Goal: Task Accomplishment & Management: Use online tool/utility

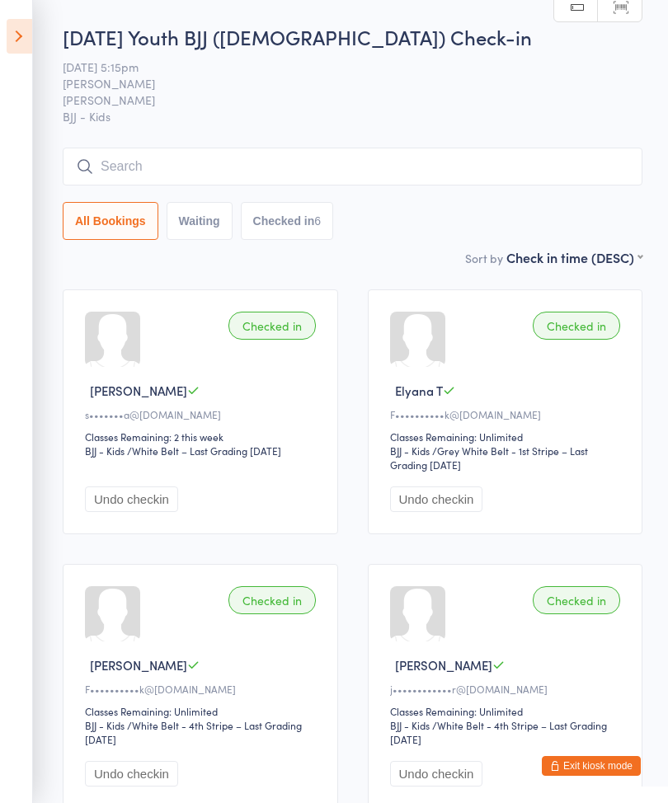
click at [11, 30] on icon at bounding box center [20, 36] width 26 height 35
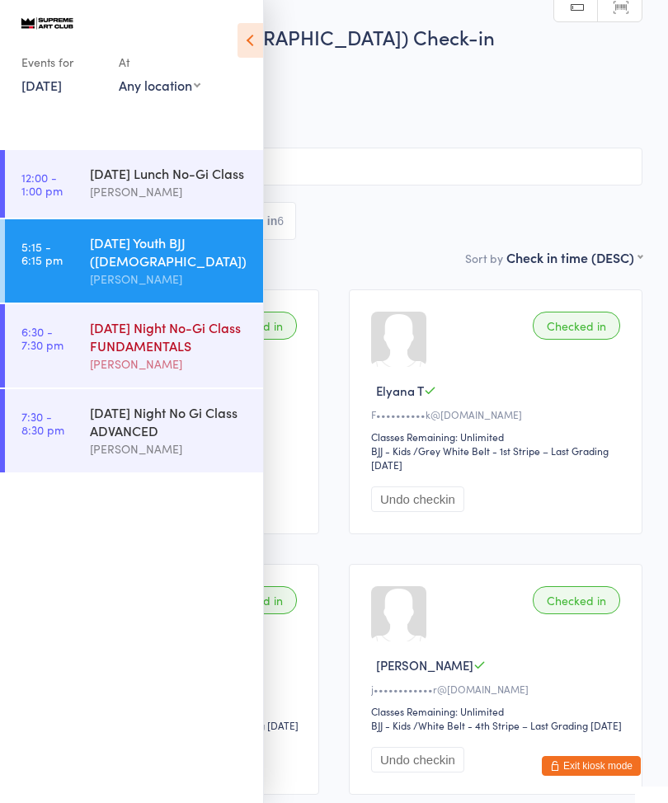
click at [167, 336] on div "[DATE] Night No-Gi Class FUNDAMENTALS" at bounding box center [169, 336] width 159 height 36
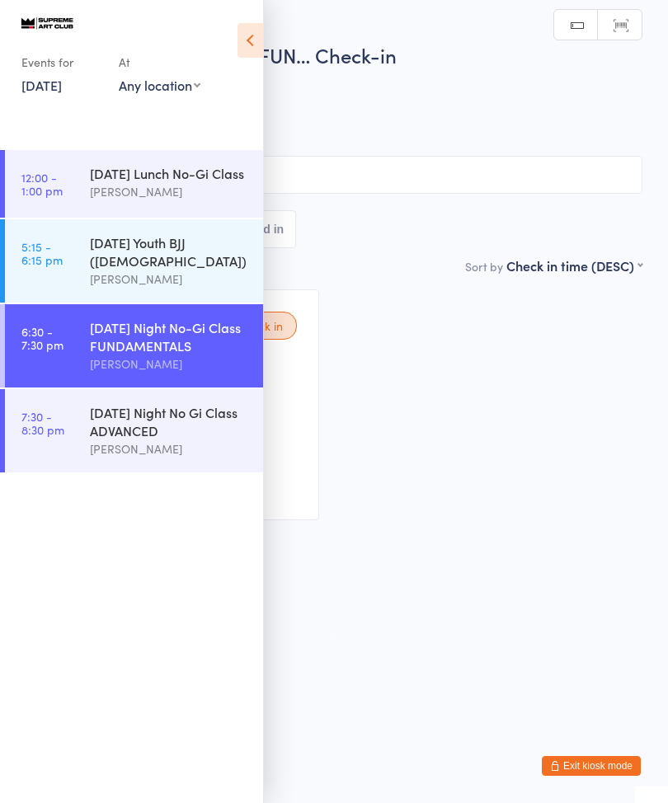
click at [250, 48] on icon at bounding box center [250, 40] width 26 height 35
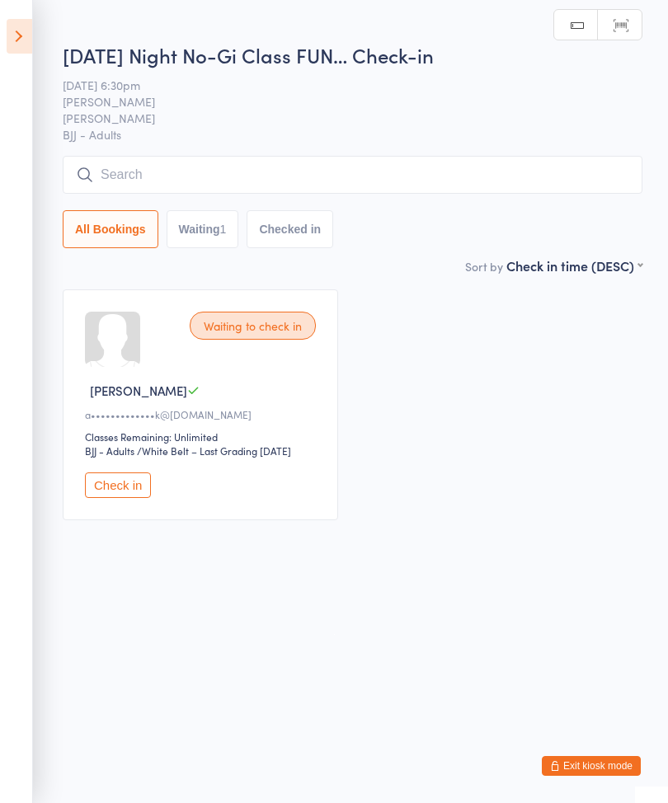
click at [404, 171] on input "search" at bounding box center [353, 175] width 580 height 38
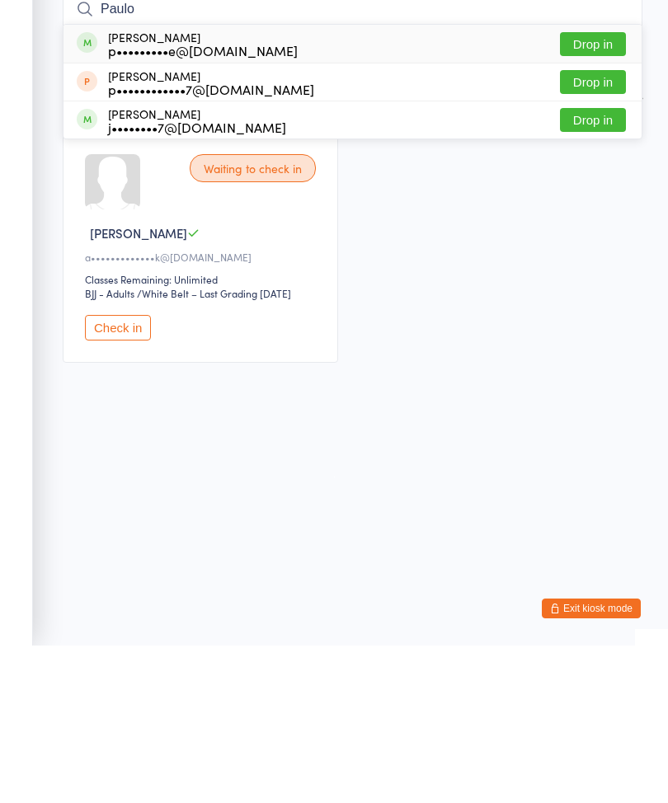
type input "Paulo"
click at [601, 190] on button "Drop in" at bounding box center [593, 202] width 66 height 24
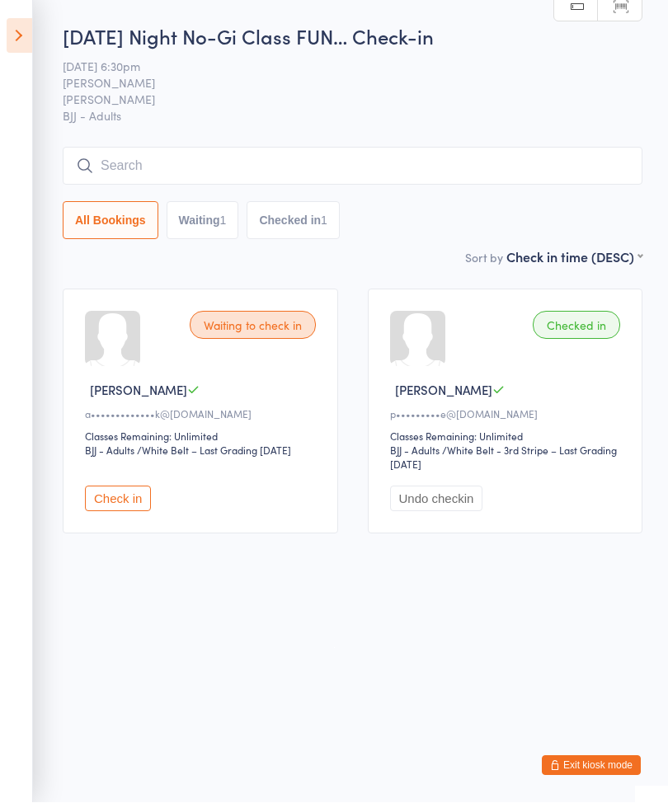
click at [408, 186] on input "search" at bounding box center [353, 167] width 580 height 38
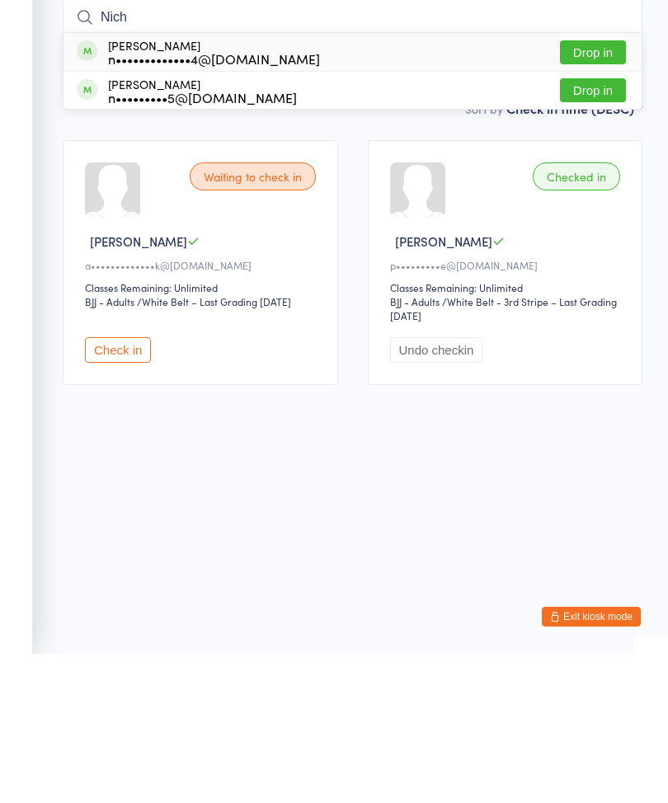
type input "Nich"
click at [568, 190] on button "Drop in" at bounding box center [593, 202] width 66 height 24
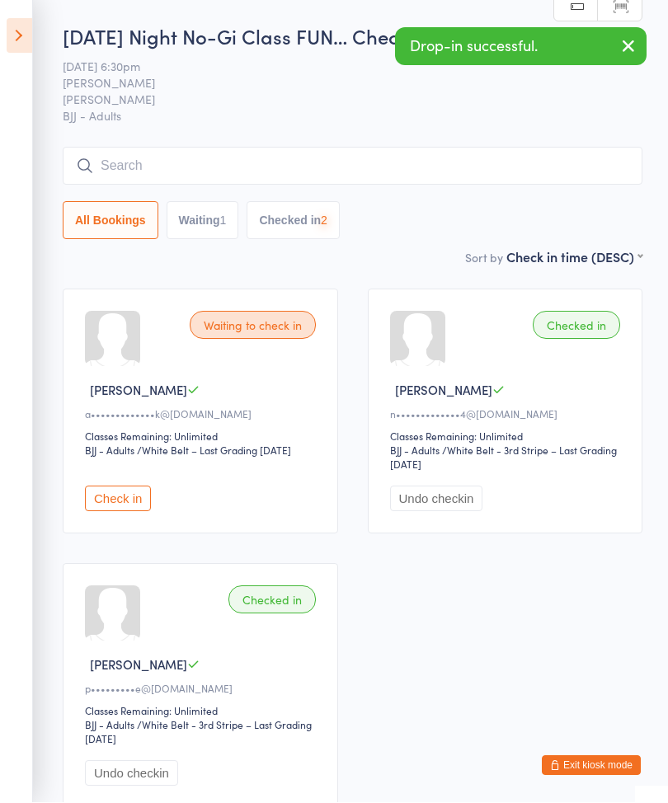
scroll to position [1, 0]
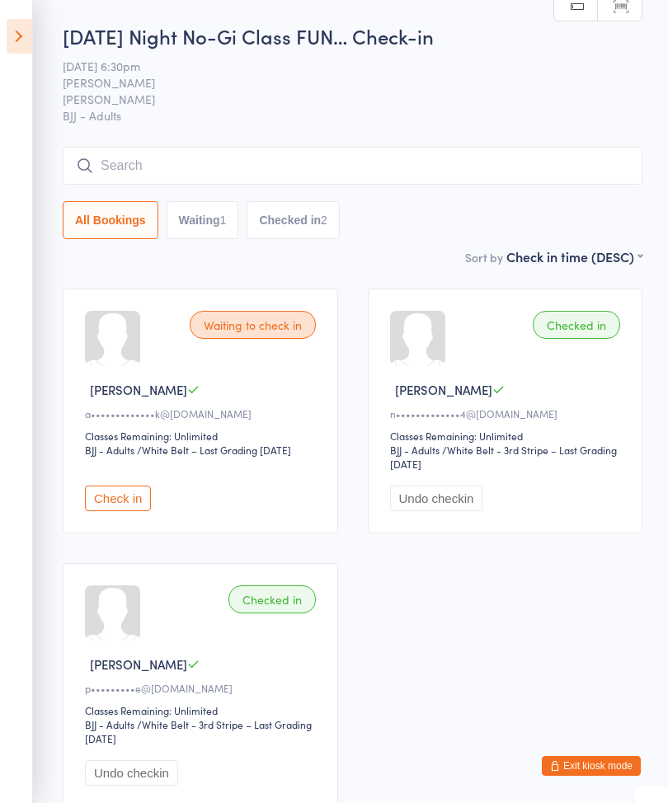
click at [393, 169] on input "search" at bounding box center [353, 166] width 580 height 38
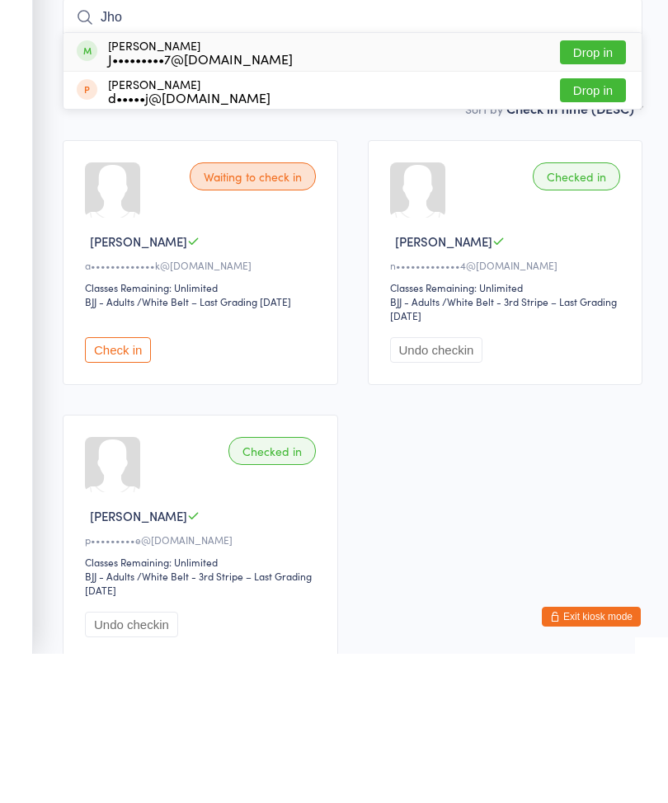
type input "Jho"
click at [605, 190] on button "Drop in" at bounding box center [593, 202] width 66 height 24
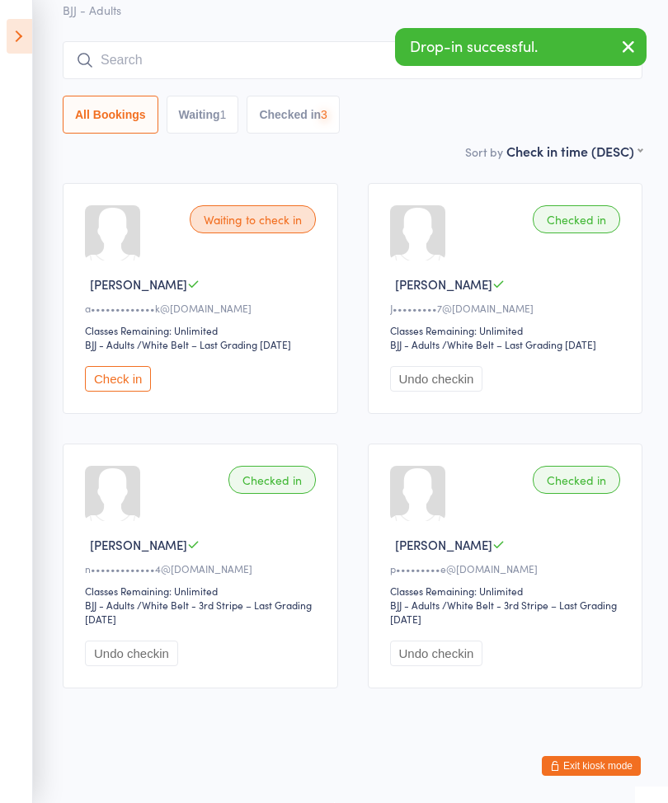
scroll to position [134, 0]
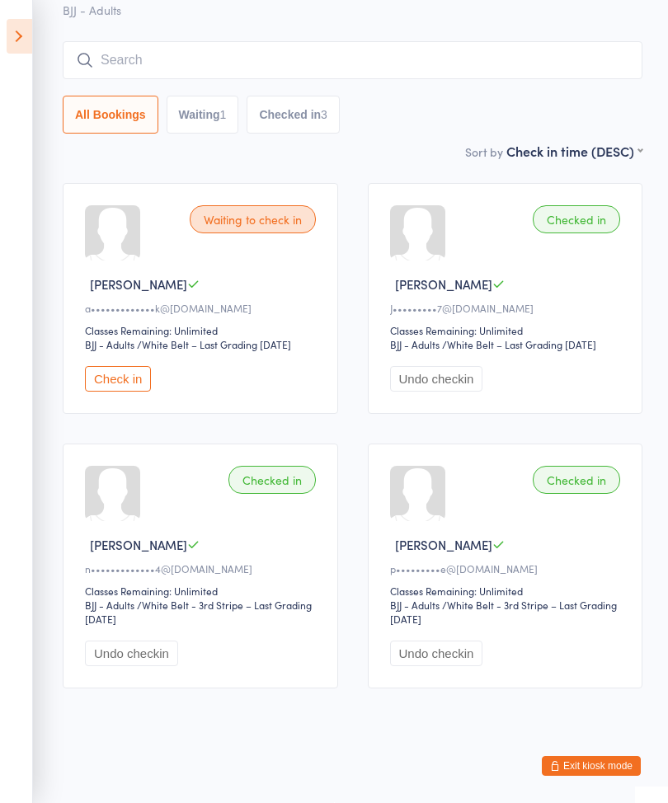
click at [134, 41] on input "search" at bounding box center [353, 60] width 580 height 38
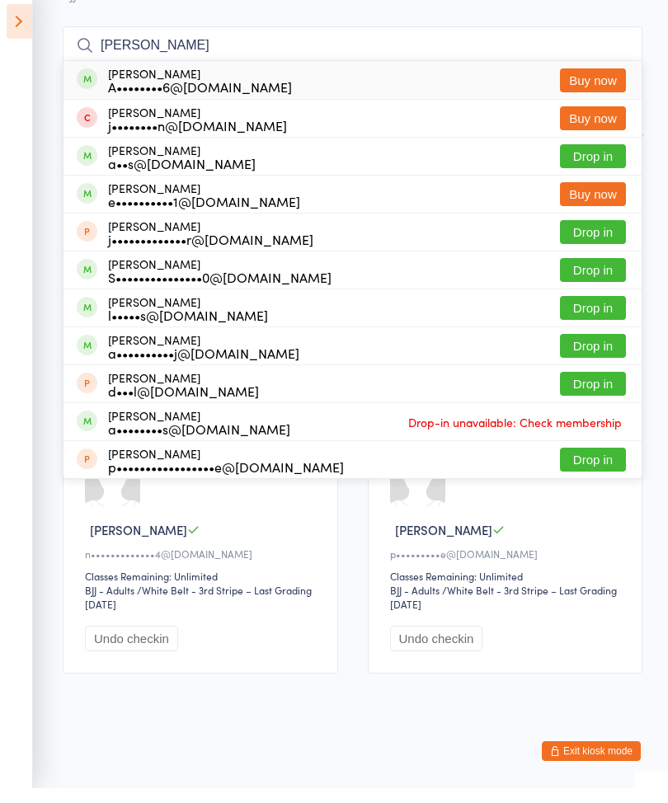
type input "[PERSON_NAME]"
click at [606, 349] on button "Drop in" at bounding box center [593, 361] width 66 height 24
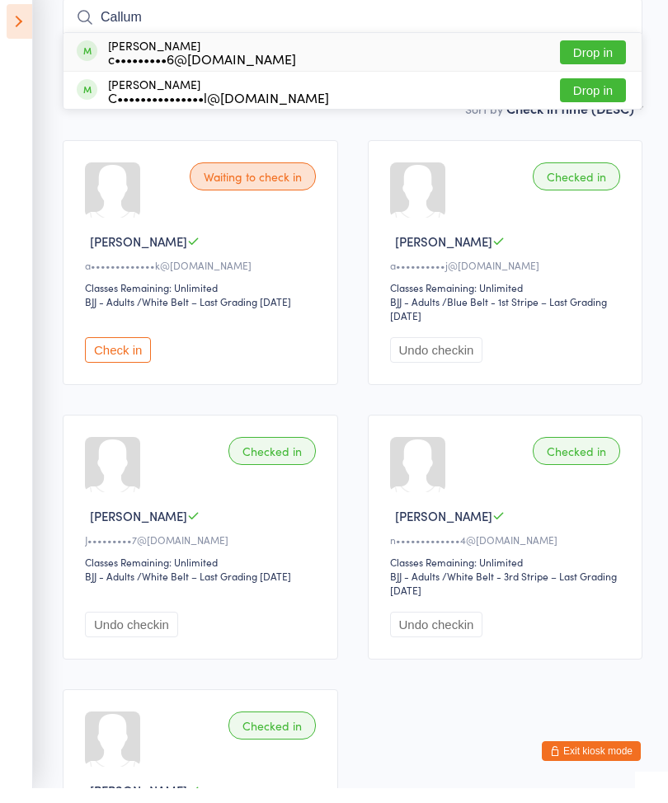
type input "Callum"
click at [596, 55] on button "Drop in" at bounding box center [593, 67] width 66 height 24
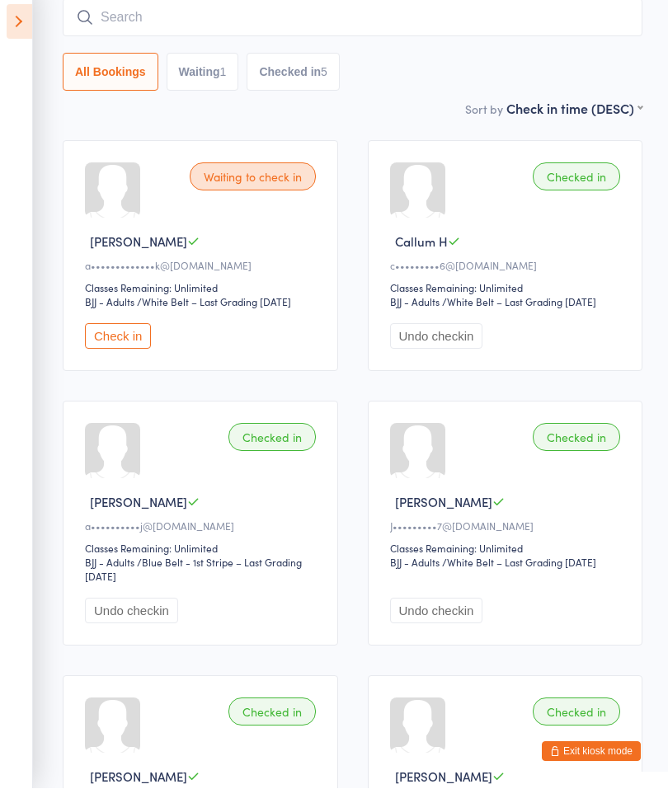
click at [134, 29] on input "search" at bounding box center [353, 32] width 580 height 38
click at [1, 16] on aside "Events for [DATE] [DATE] [DATE] Sun Mon Tue Wed Thu Fri Sat 31 27 28 29 30 31 0…" at bounding box center [16, 401] width 33 height 803
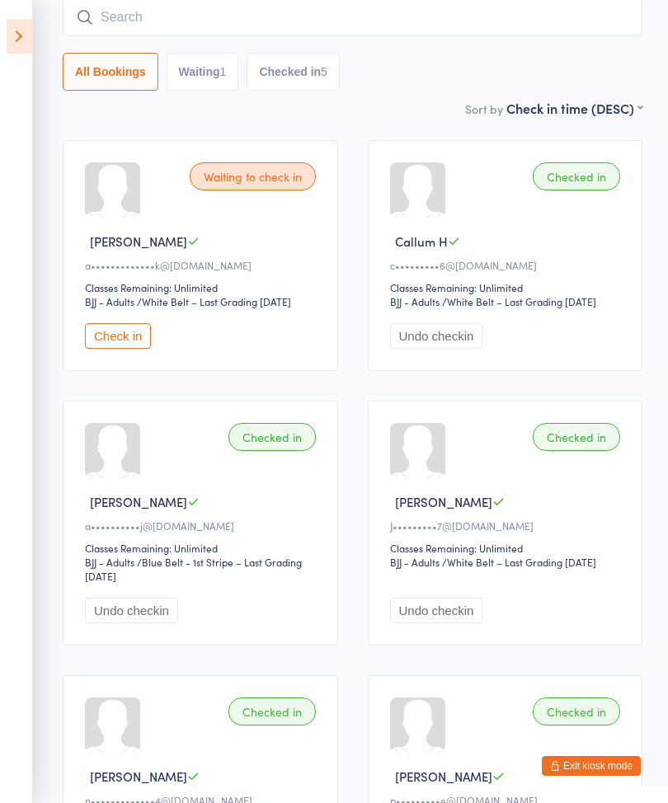
click at [180, 36] on input "search" at bounding box center [353, 17] width 580 height 38
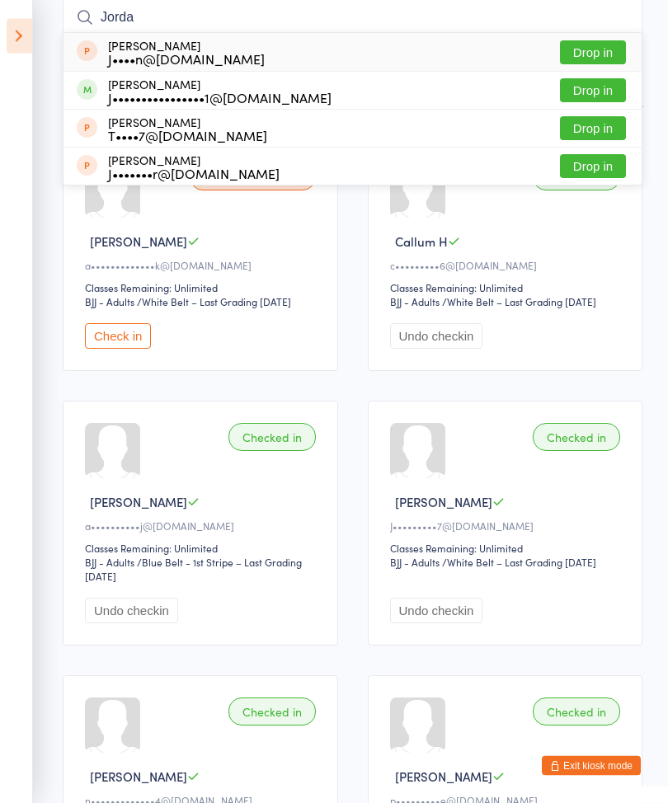
type input "Jorda"
click at [597, 88] on button "Drop in" at bounding box center [593, 91] width 66 height 24
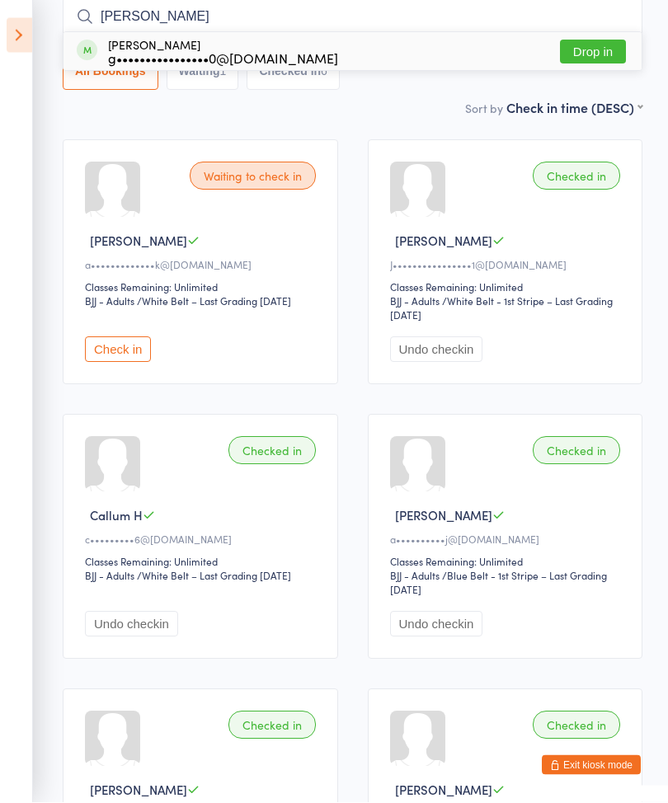
type input "[PERSON_NAME]"
click at [589, 58] on button "Drop in" at bounding box center [593, 53] width 66 height 24
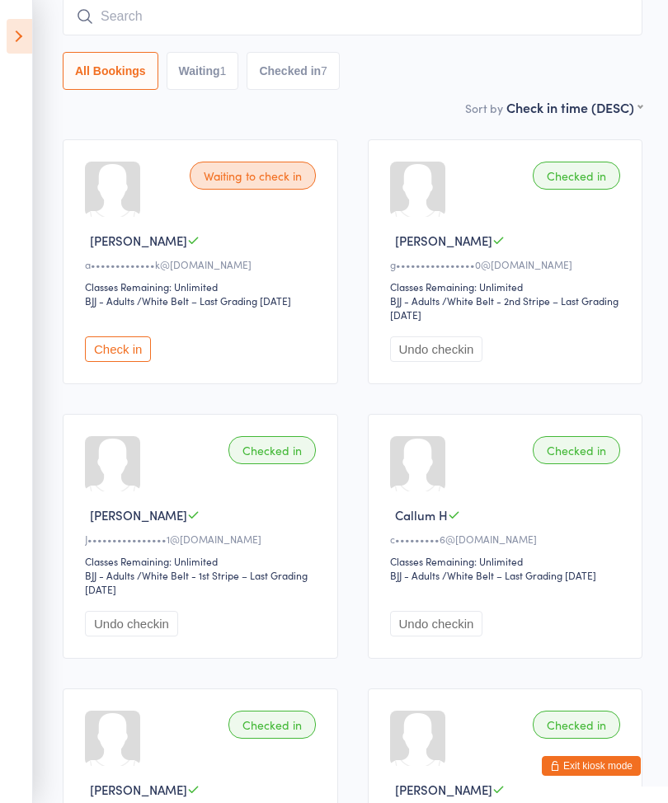
click at [375, 12] on input "search" at bounding box center [353, 17] width 580 height 38
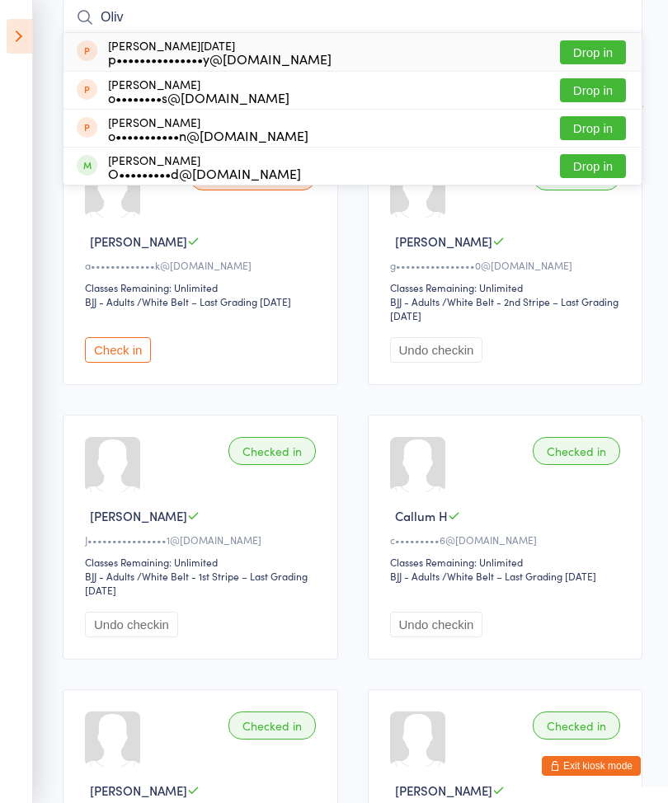
type input "Oliv"
click at [581, 176] on button "Drop in" at bounding box center [593, 166] width 66 height 24
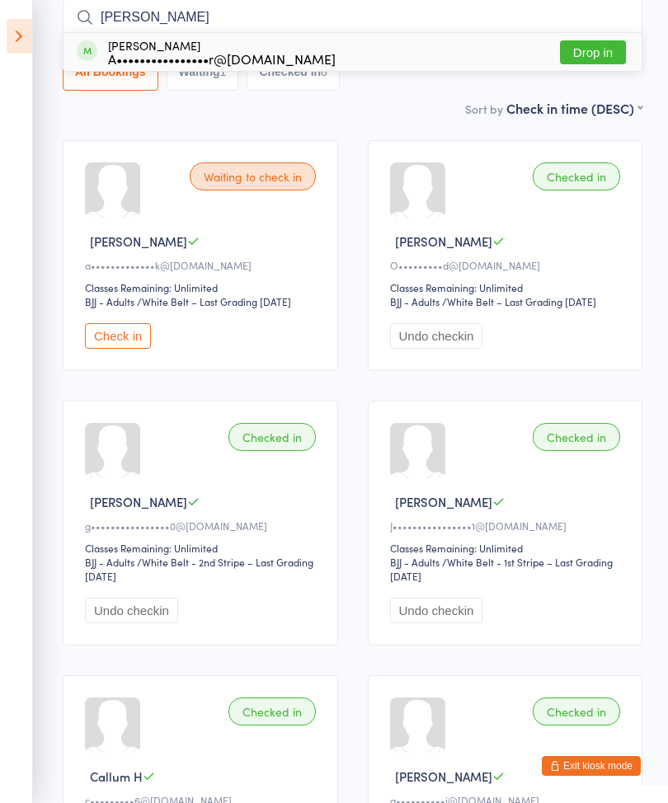
type input "[PERSON_NAME]"
click at [586, 64] on button "Drop in" at bounding box center [593, 52] width 66 height 24
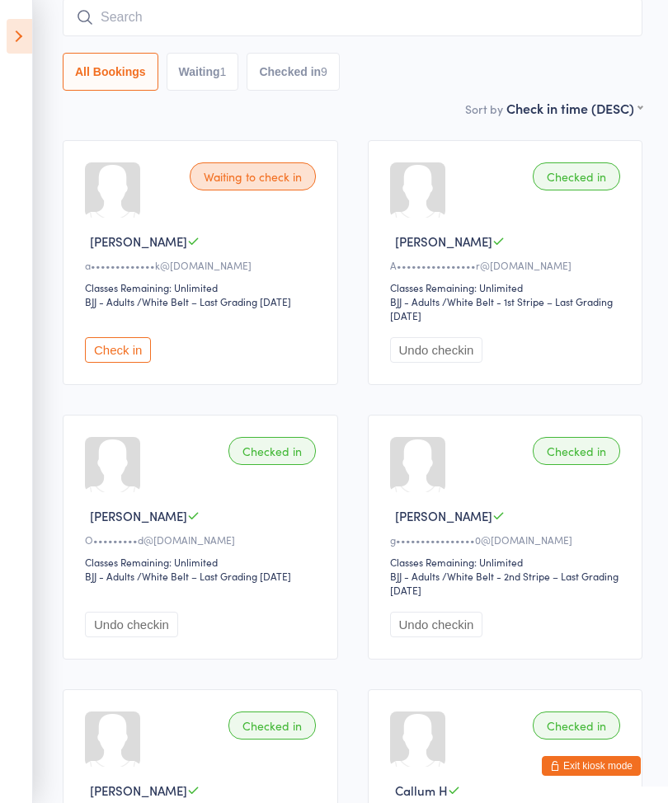
click at [150, 21] on input "search" at bounding box center [353, 17] width 580 height 38
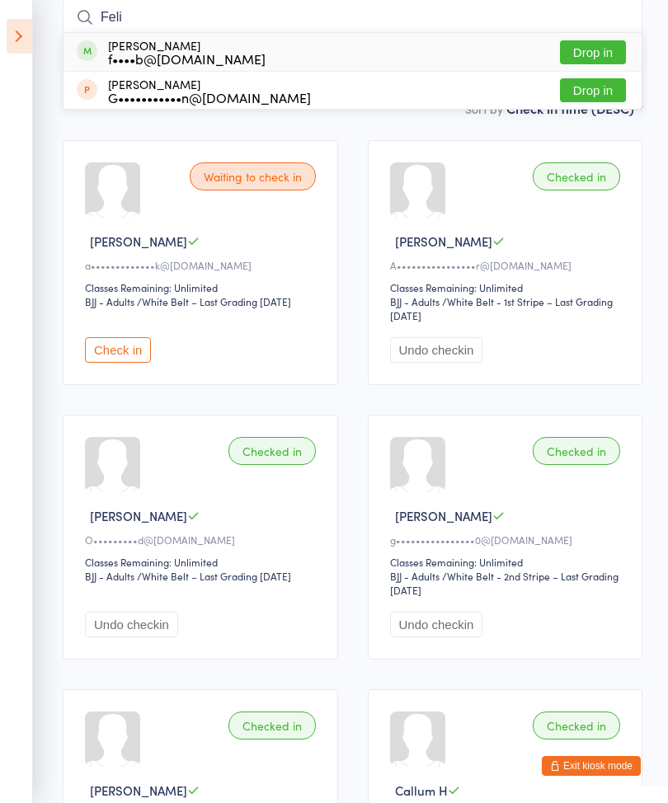
type input "Feli"
click at [584, 58] on button "Drop in" at bounding box center [593, 52] width 66 height 24
